Goal: Information Seeking & Learning: Learn about a topic

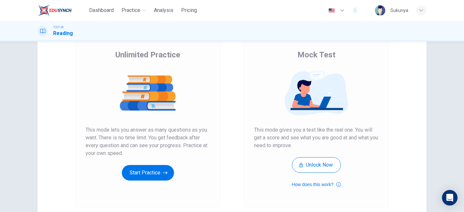
scroll to position [65, 0]
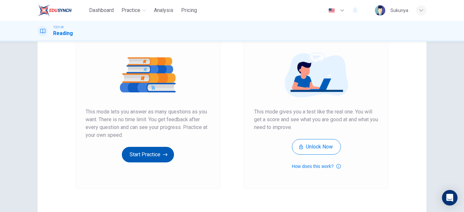
click at [155, 156] on button "Start Practice" at bounding box center [148, 155] width 52 height 16
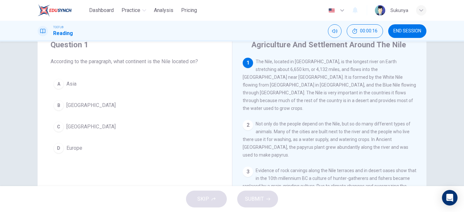
scroll to position [9, 0]
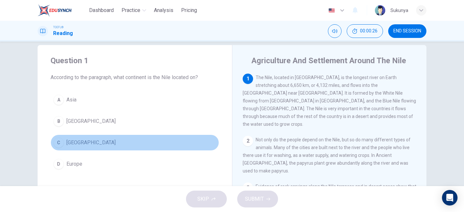
click at [60, 142] on div "C" at bounding box center [58, 142] width 10 height 10
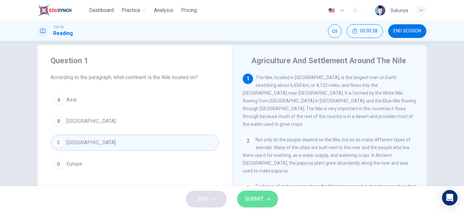
click at [262, 203] on span "SUBMIT" at bounding box center [254, 198] width 19 height 9
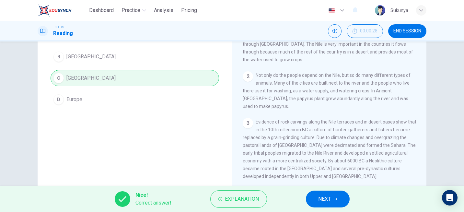
scroll to position [74, 0]
click at [334, 203] on button "NEXT" at bounding box center [328, 198] width 44 height 17
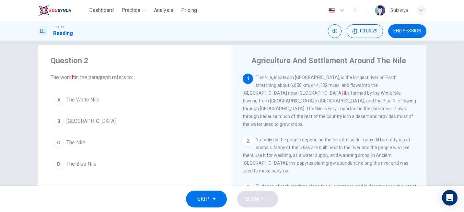
scroll to position [0, 0]
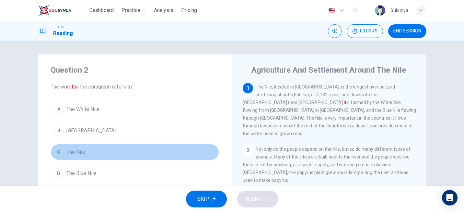
click at [79, 152] on span "The Nile" at bounding box center [75, 152] width 19 height 8
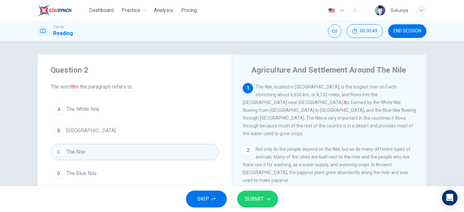
click at [259, 200] on span "SUBMIT" at bounding box center [254, 198] width 19 height 9
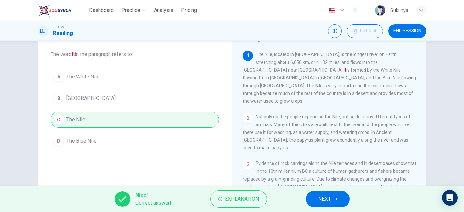
scroll to position [32, 0]
click at [327, 199] on span "NEXT" at bounding box center [324, 198] width 13 height 9
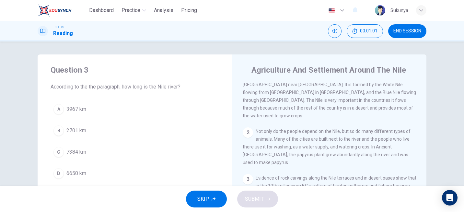
scroll to position [0, 0]
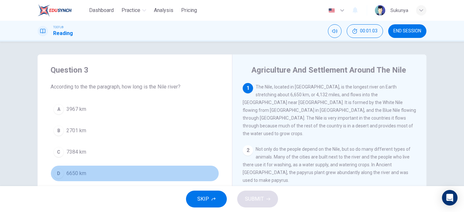
click at [61, 173] on div "D" at bounding box center [58, 173] width 10 height 10
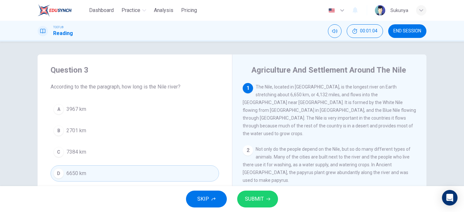
click at [262, 201] on span "SUBMIT" at bounding box center [254, 198] width 19 height 9
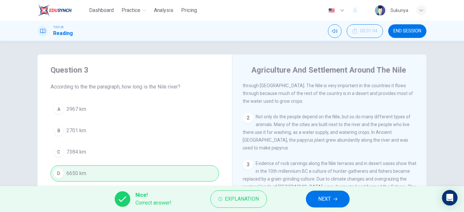
click at [326, 199] on span "NEXT" at bounding box center [324, 198] width 13 height 9
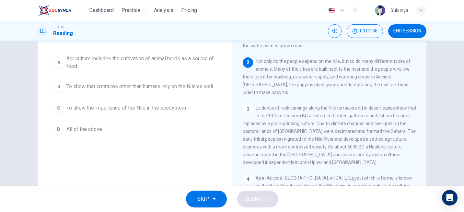
scroll to position [32, 0]
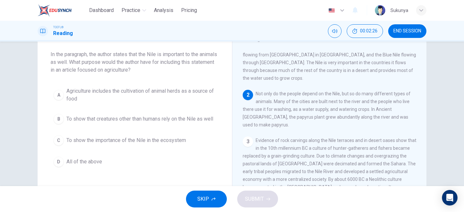
click at [77, 166] on span "All of the above" at bounding box center [84, 162] width 36 height 8
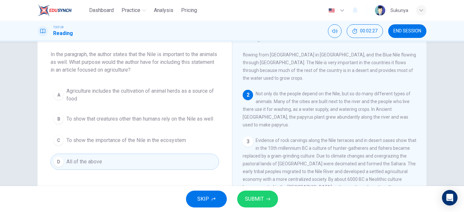
click at [259, 202] on span "SUBMIT" at bounding box center [254, 198] width 19 height 9
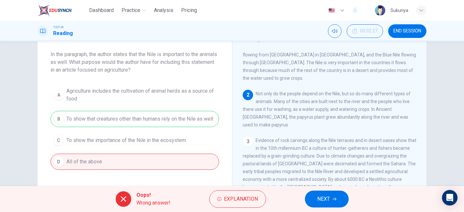
click at [60, 121] on div "A Agriculture includes the cultivation of animal herds as a source of food B To…" at bounding box center [135, 127] width 168 height 86
click at [333, 202] on button "NEXT" at bounding box center [327, 198] width 44 height 17
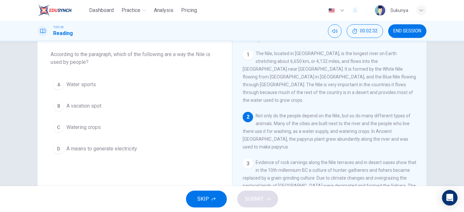
scroll to position [0, 0]
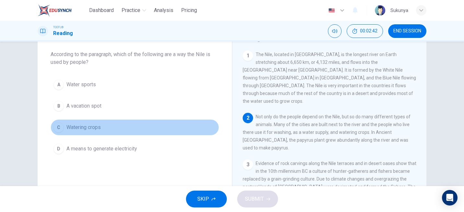
click at [94, 126] on span "Watering crops" at bounding box center [83, 127] width 34 height 8
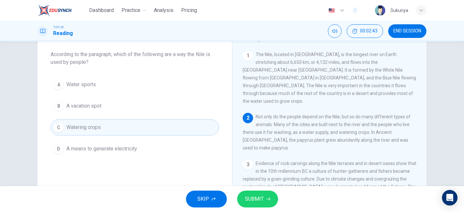
click at [252, 199] on span "SUBMIT" at bounding box center [254, 198] width 19 height 9
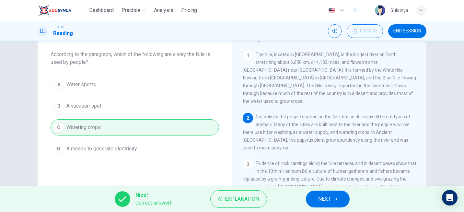
click at [326, 202] on span "NEXT" at bounding box center [324, 198] width 13 height 9
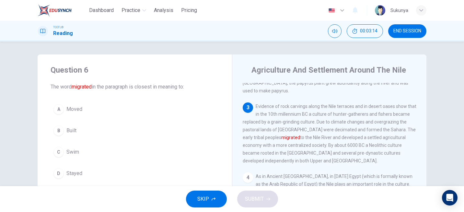
scroll to position [91, 0]
drag, startPoint x: 388, startPoint y: 115, endPoint x: 326, endPoint y: 115, distance: 62.2
click at [335, 116] on span "Evidence of rock carvings along the Nile terraces and in desert oases show that…" at bounding box center [330, 132] width 174 height 60
drag, startPoint x: 304, startPoint y: 112, endPoint x: 371, endPoint y: 119, distance: 67.1
click at [374, 120] on div "3 Evidence of rock carvings along the Nile terraces and in desert oases show th…" at bounding box center [330, 132] width 174 height 62
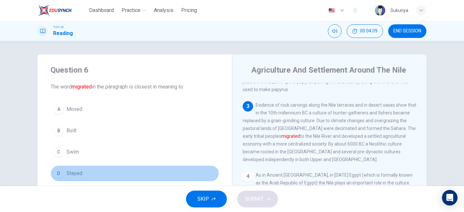
click at [55, 174] on div "D" at bounding box center [58, 173] width 10 height 10
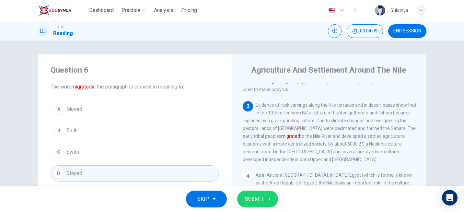
click at [266, 203] on button "SUBMIT" at bounding box center [257, 198] width 41 height 17
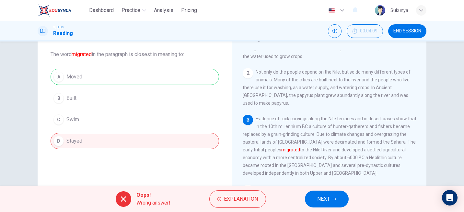
scroll to position [26, 0]
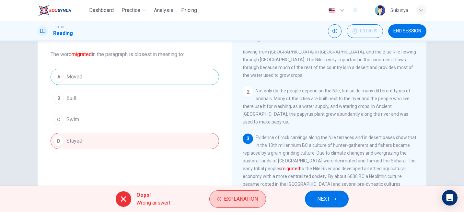
click at [232, 200] on span "Explanation" at bounding box center [241, 198] width 34 height 9
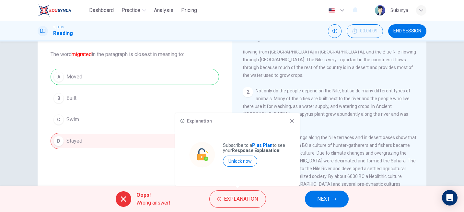
drag, startPoint x: 293, startPoint y: 122, endPoint x: 296, endPoint y: 142, distance: 19.4
click at [292, 122] on icon at bounding box center [291, 120] width 5 height 5
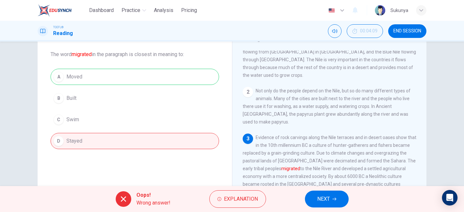
click at [321, 200] on span "NEXT" at bounding box center [323, 198] width 13 height 9
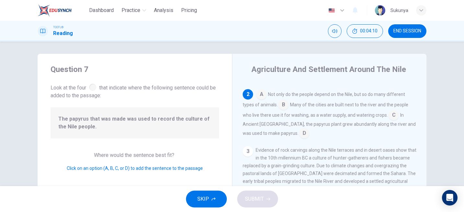
scroll to position [0, 0]
click at [259, 90] on input at bounding box center [261, 95] width 10 height 10
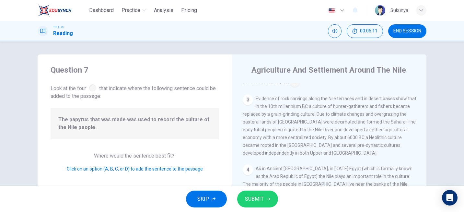
scroll to position [116, 0]
click at [264, 199] on button "SUBMIT" at bounding box center [257, 198] width 41 height 17
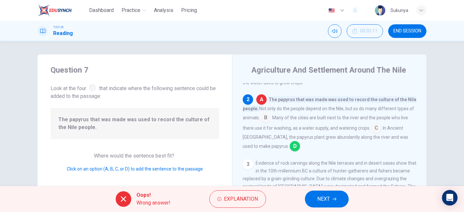
scroll to position [51, 0]
click at [324, 202] on span "NEXT" at bounding box center [323, 198] width 13 height 9
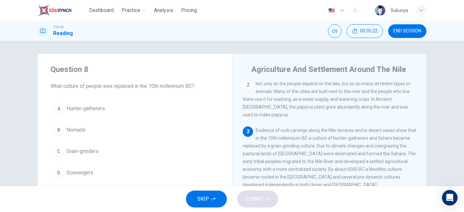
scroll to position [0, 0]
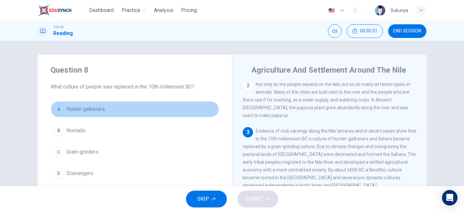
click at [93, 111] on span "Hunter-gatherers" at bounding box center [85, 109] width 39 height 8
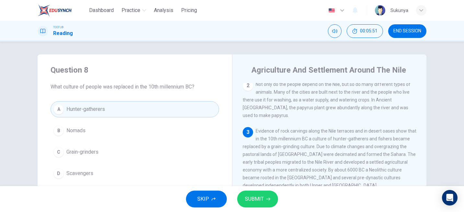
click at [264, 200] on button "SUBMIT" at bounding box center [257, 198] width 41 height 17
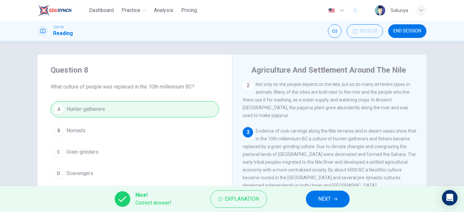
click at [328, 198] on span "NEXT" at bounding box center [324, 198] width 13 height 9
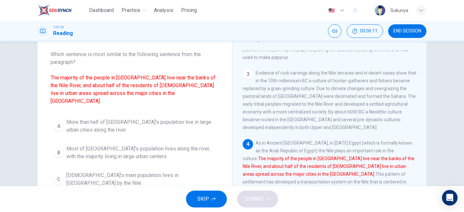
scroll to position [91, 0]
drag, startPoint x: 273, startPoint y: 130, endPoint x: 305, endPoint y: 133, distance: 31.9
click at [305, 139] on div "4 As in Ancient [GEOGRAPHIC_DATA], in [DATE] Egypt (which is formally known as …" at bounding box center [330, 166] width 174 height 54
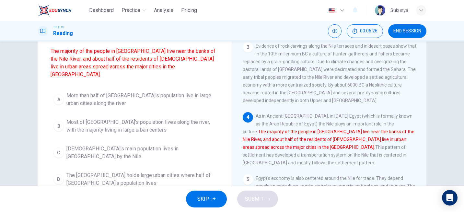
scroll to position [65, 0]
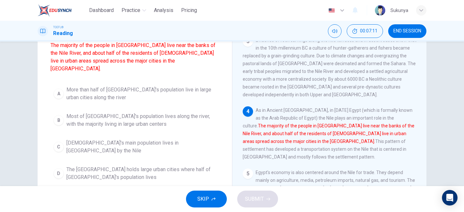
click at [128, 112] on span "Most of [GEOGRAPHIC_DATA]'s population lives along the river, with the majority…" at bounding box center [141, 120] width 150 height 16
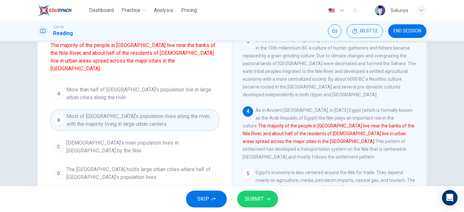
click at [257, 197] on span "SUBMIT" at bounding box center [254, 198] width 19 height 9
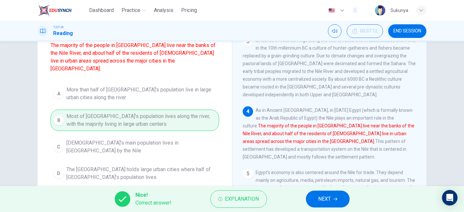
click at [328, 197] on span "NEXT" at bounding box center [324, 198] width 13 height 9
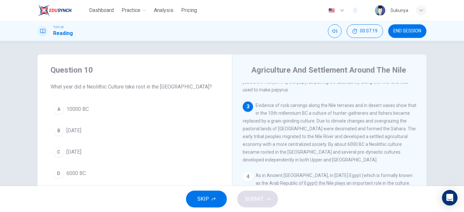
scroll to position [91, 0]
click at [58, 172] on div "D" at bounding box center [58, 173] width 10 height 10
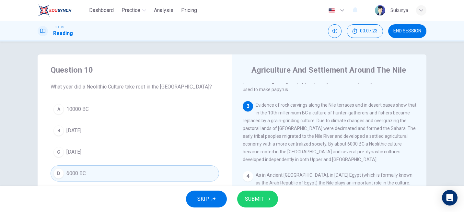
click at [266, 198] on icon "button" at bounding box center [268, 199] width 4 height 4
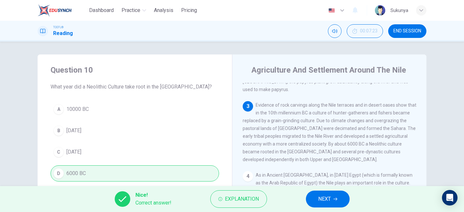
click at [328, 200] on span "NEXT" at bounding box center [324, 198] width 13 height 9
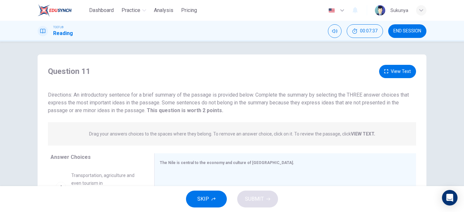
scroll to position [0, 0]
click at [399, 70] on button "View Text" at bounding box center [397, 71] width 37 height 13
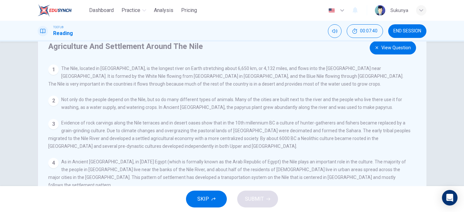
scroll to position [9, 0]
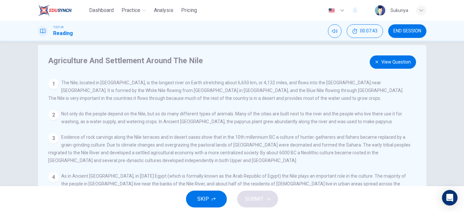
drag, startPoint x: 60, startPoint y: 82, endPoint x: 152, endPoint y: 82, distance: 92.3
click at [152, 82] on span "The Nile, located in [GEOGRAPHIC_DATA], is the longest river on Earth stretchin…" at bounding box center [225, 90] width 355 height 21
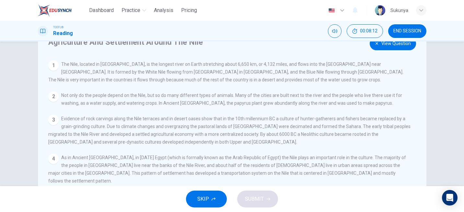
scroll to position [0, 0]
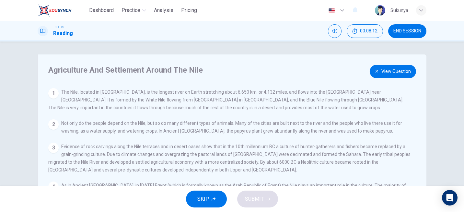
click at [399, 74] on button "View Question" at bounding box center [393, 71] width 46 height 13
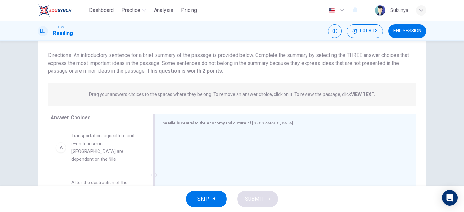
scroll to position [107, 0]
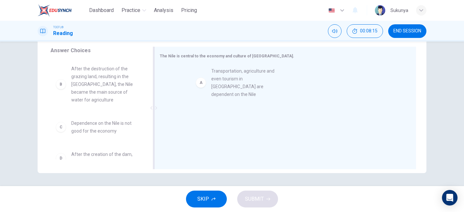
drag, startPoint x: 83, startPoint y: 83, endPoint x: 227, endPoint y: 86, distance: 143.9
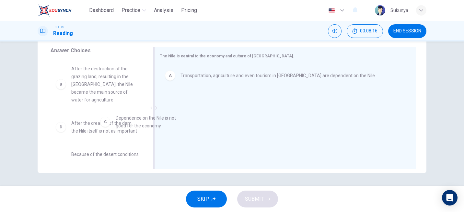
drag, startPoint x: 100, startPoint y: 131, endPoint x: 208, endPoint y: 117, distance: 109.1
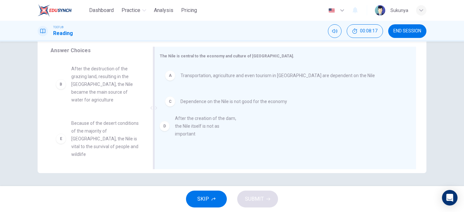
drag, startPoint x: 88, startPoint y: 132, endPoint x: 204, endPoint y: 127, distance: 116.4
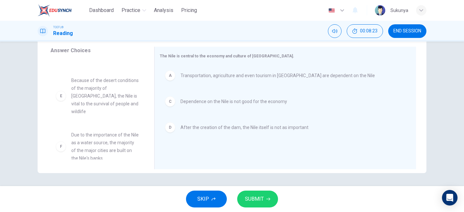
click at [257, 200] on span "SUBMIT" at bounding box center [254, 198] width 19 height 9
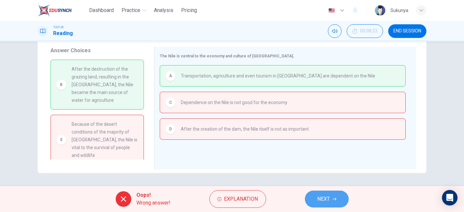
click at [329, 199] on span "NEXT" at bounding box center [323, 198] width 13 height 9
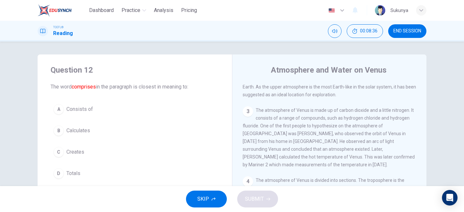
scroll to position [32, 0]
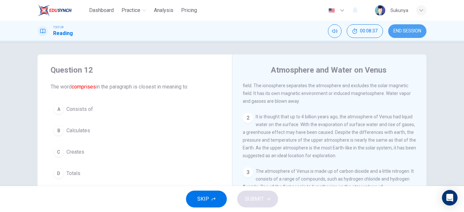
click at [409, 33] on span "END SESSION" at bounding box center [407, 31] width 28 height 5
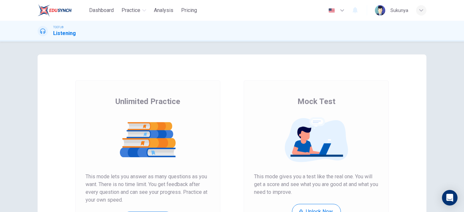
click at [224, 144] on div "Unlimited Practice This mode lets you answer as many questions as you want. The…" at bounding box center [147, 166] width 168 height 173
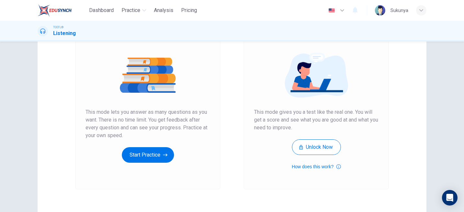
scroll to position [65, 0]
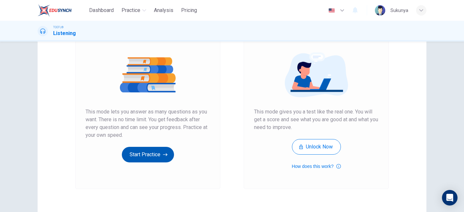
click at [152, 152] on button "Start Practice" at bounding box center [148, 155] width 52 height 16
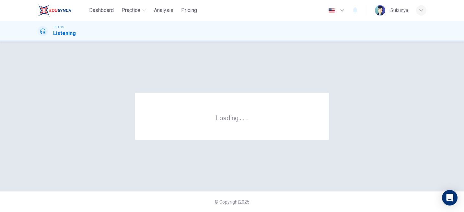
scroll to position [0, 0]
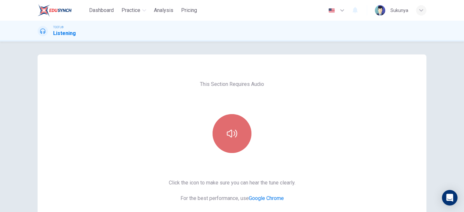
click at [233, 137] on icon "button" at bounding box center [232, 133] width 10 height 10
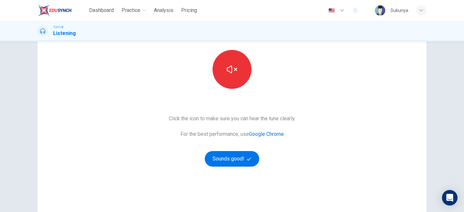
scroll to position [65, 0]
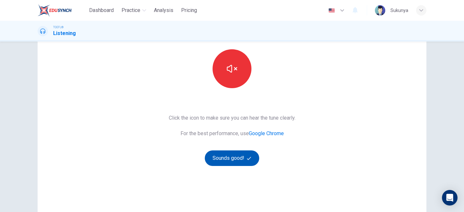
click at [237, 160] on button "Sounds good!" at bounding box center [232, 158] width 54 height 16
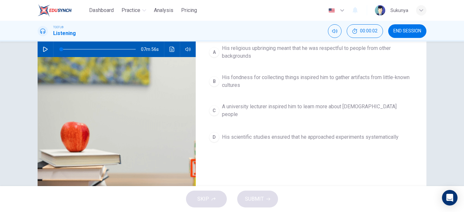
click at [43, 50] on icon "button" at bounding box center [45, 49] width 5 height 5
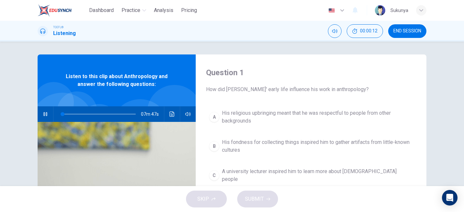
scroll to position [0, 0]
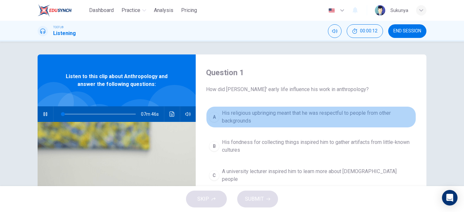
click at [242, 119] on span "His religious upbringing meant that he was respectful to people from other back…" at bounding box center [317, 117] width 191 height 16
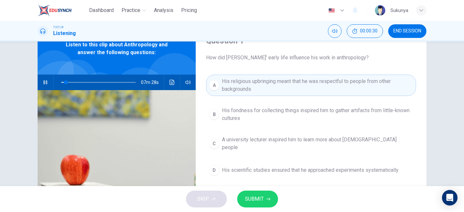
scroll to position [32, 0]
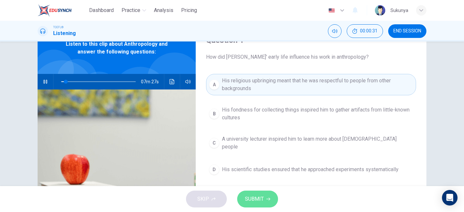
click at [255, 198] on span "SUBMIT" at bounding box center [254, 198] width 19 height 9
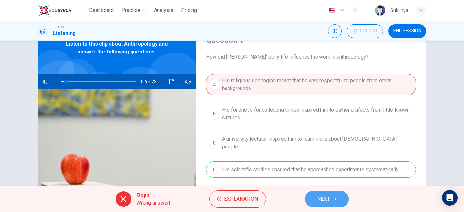
click at [327, 199] on span "NEXT" at bounding box center [323, 198] width 13 height 9
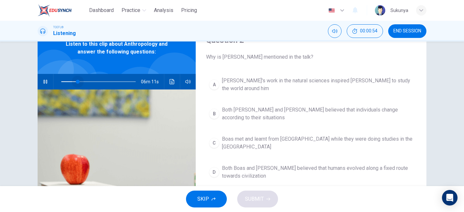
click at [76, 82] on span at bounding box center [98, 81] width 75 height 9
click at [80, 82] on span at bounding box center [78, 82] width 4 height 4
click at [88, 83] on span at bounding box center [98, 81] width 75 height 9
click at [93, 82] on span at bounding box center [95, 82] width 4 height 4
click at [97, 82] on span at bounding box center [95, 82] width 4 height 4
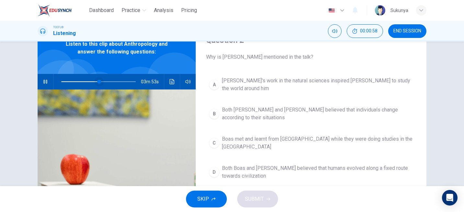
click at [101, 82] on span at bounding box center [99, 82] width 4 height 4
click at [108, 82] on span at bounding box center [109, 82] width 4 height 4
click at [116, 81] on span at bounding box center [98, 81] width 75 height 9
click at [128, 81] on span at bounding box center [98, 81] width 75 height 9
click at [252, 106] on span "Both Darwin and Boas believed that individuals change according to their situat…" at bounding box center [317, 114] width 191 height 16
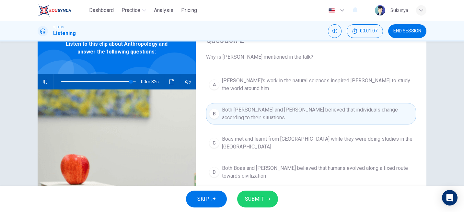
click at [249, 197] on span "SUBMIT" at bounding box center [254, 198] width 19 height 9
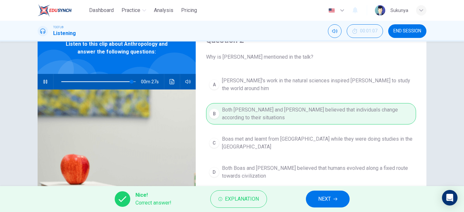
click at [335, 199] on icon "button" at bounding box center [335, 199] width 4 height 4
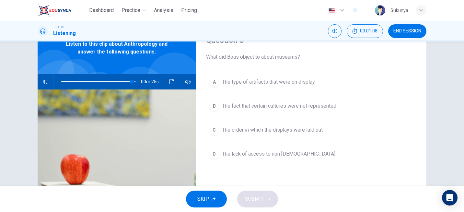
click at [289, 156] on span "The lack of access to non Western Europeans" at bounding box center [278, 154] width 113 height 8
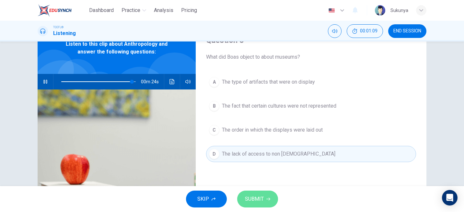
click at [255, 201] on span "SUBMIT" at bounding box center [254, 198] width 19 height 9
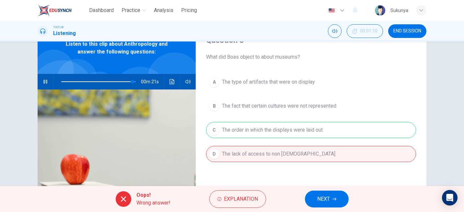
click at [325, 198] on span "NEXT" at bounding box center [323, 198] width 13 height 9
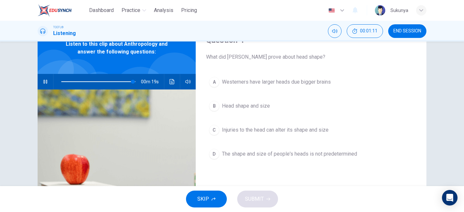
click at [246, 108] on span "Head shape and size" at bounding box center [246, 106] width 48 height 8
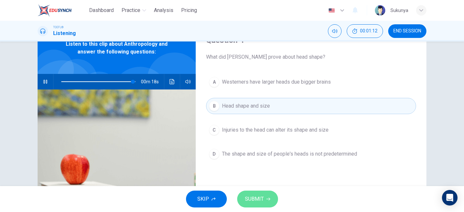
click at [252, 204] on button "SUBMIT" at bounding box center [257, 198] width 41 height 17
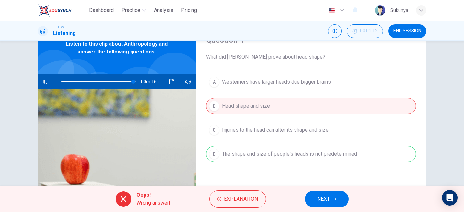
click at [333, 202] on button "NEXT" at bounding box center [327, 198] width 44 height 17
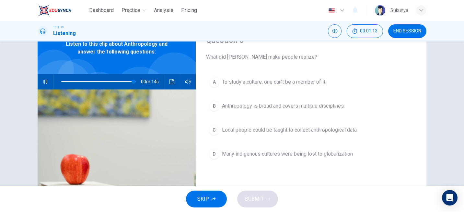
click at [259, 81] on span "To study a culture, one can't be a member of it" at bounding box center [273, 82] width 103 height 8
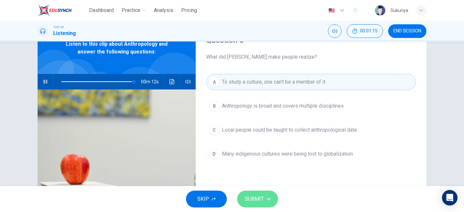
click at [255, 195] on span "SUBMIT" at bounding box center [254, 198] width 19 height 9
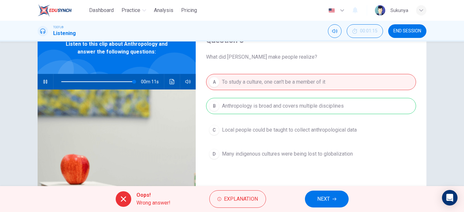
type input "98"
click at [323, 199] on span "NEXT" at bounding box center [323, 198] width 13 height 9
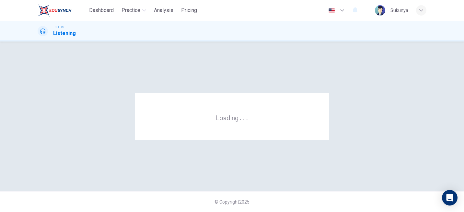
scroll to position [0, 0]
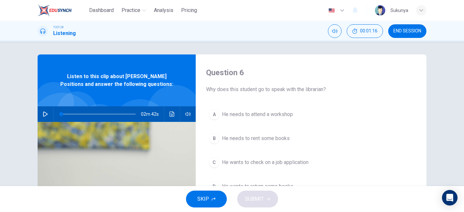
click at [411, 29] on span "END SESSION" at bounding box center [407, 31] width 28 height 5
